Goal: Transaction & Acquisition: Download file/media

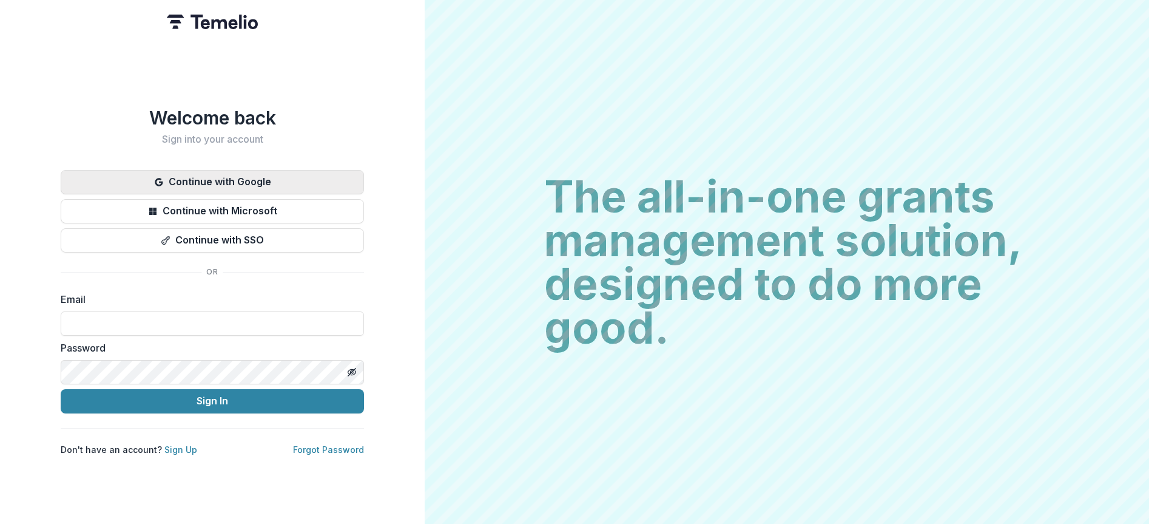
click at [252, 174] on button "Continue with Google" at bounding box center [212, 182] width 303 height 24
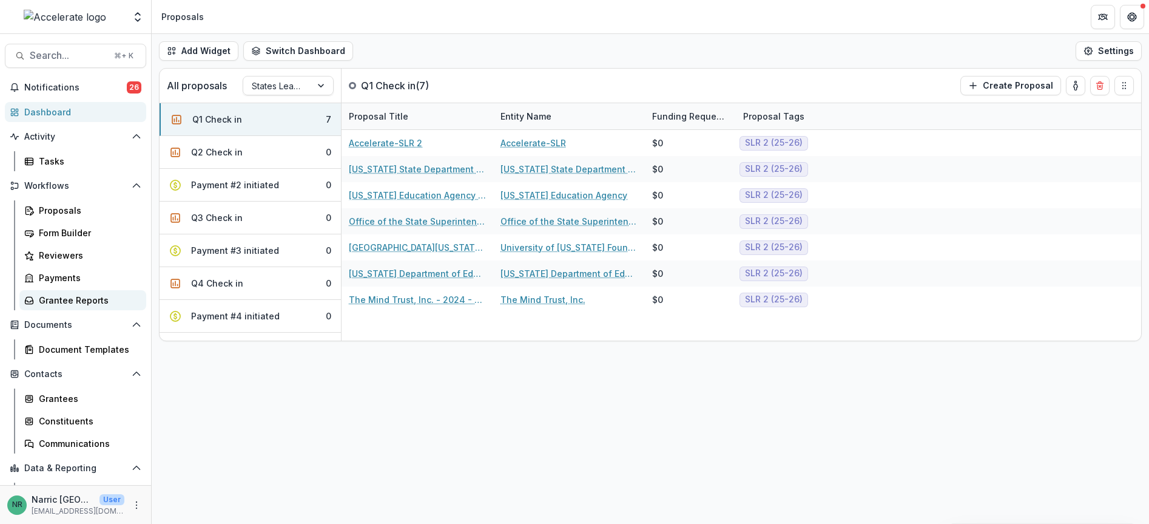
click at [60, 299] on div "Grantee Reports" at bounding box center [88, 300] width 98 height 13
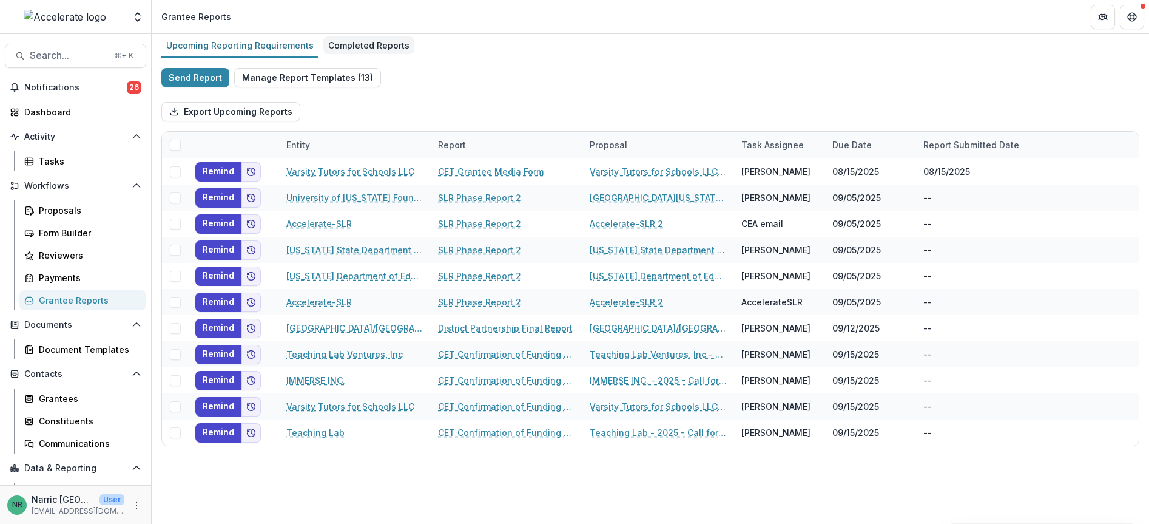
click at [353, 49] on div "Completed Reports" at bounding box center [368, 45] width 91 height 18
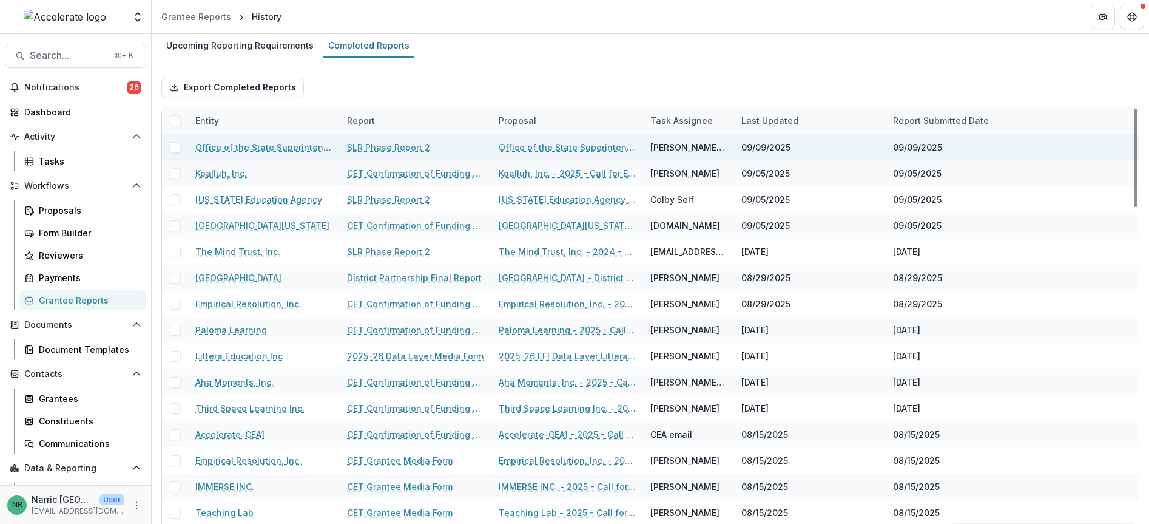
click at [415, 146] on link "SLR Phase Report 2" at bounding box center [388, 147] width 83 height 13
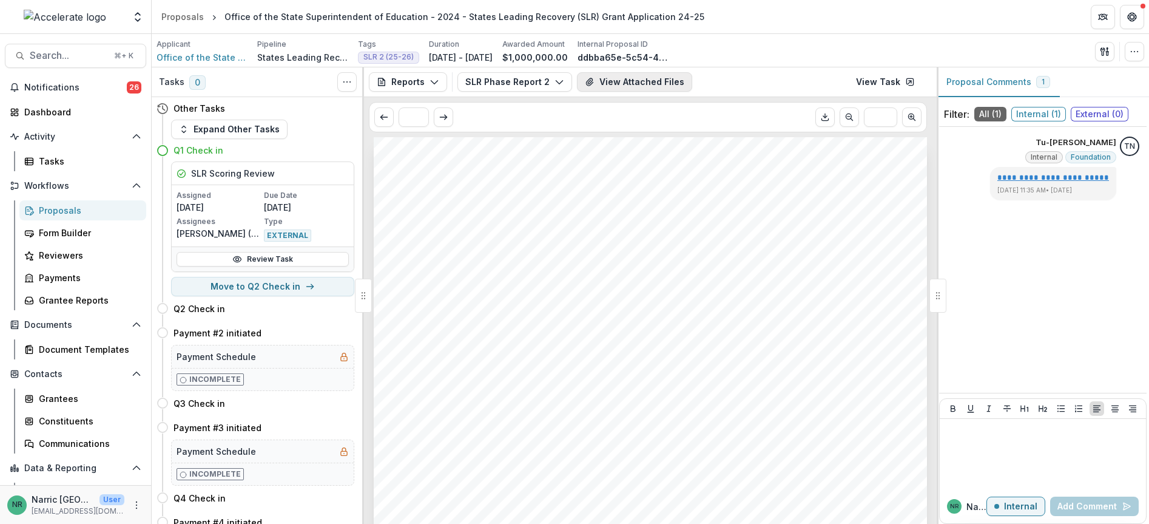
click at [655, 82] on button "View Attached Files" at bounding box center [634, 81] width 115 height 19
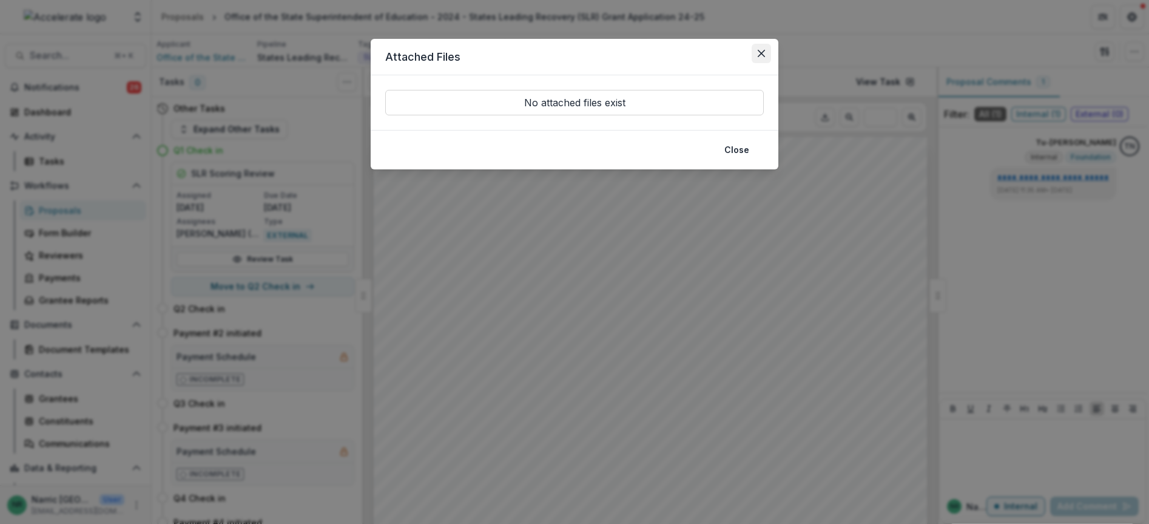
click at [757, 51] on button "Close" at bounding box center [761, 53] width 19 height 19
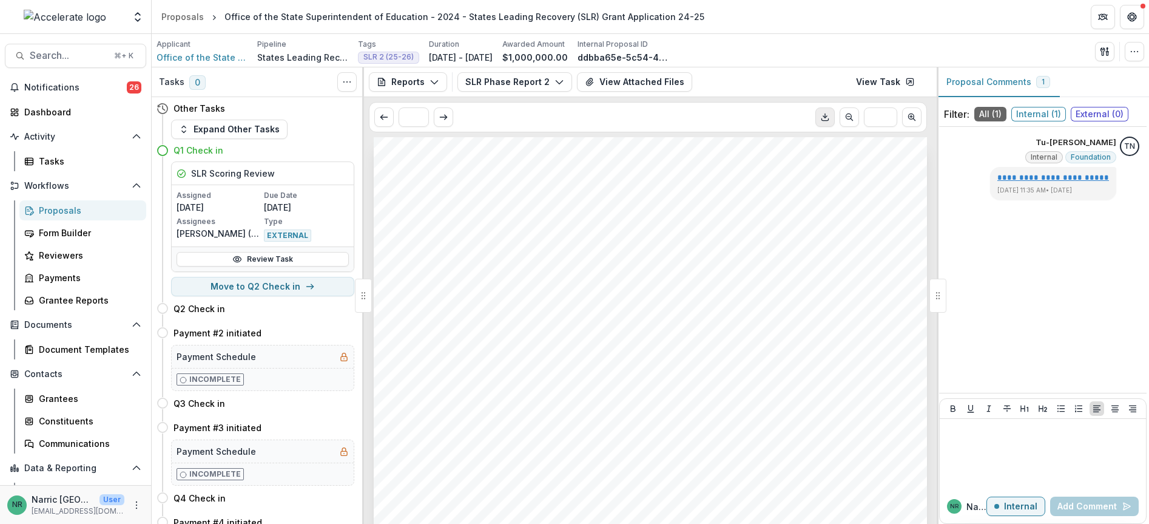
click at [830, 118] on icon "Download PDF" at bounding box center [826, 117] width 10 height 10
